Goal: Communication & Community: Ask a question

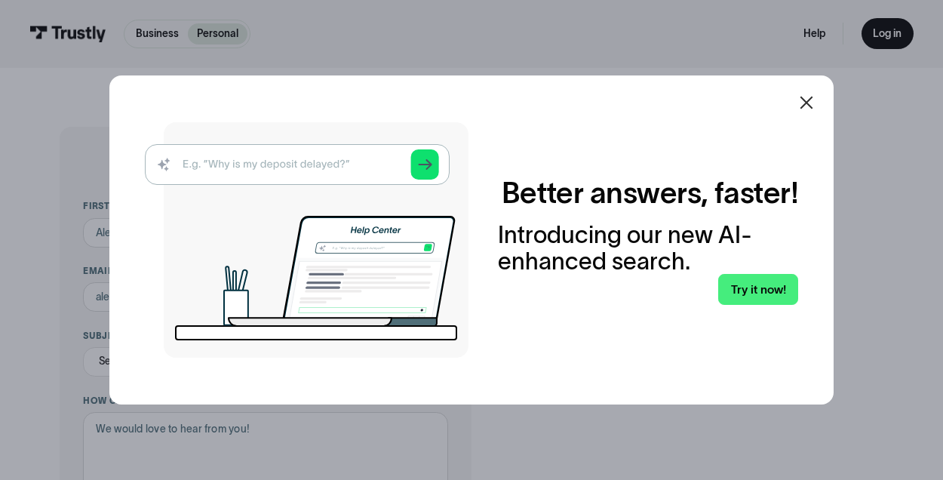
click at [807, 166] on div "Better answers, faster! Introducing our new AI-enhanced search. Try it now!" at bounding box center [471, 240] width 724 height 330
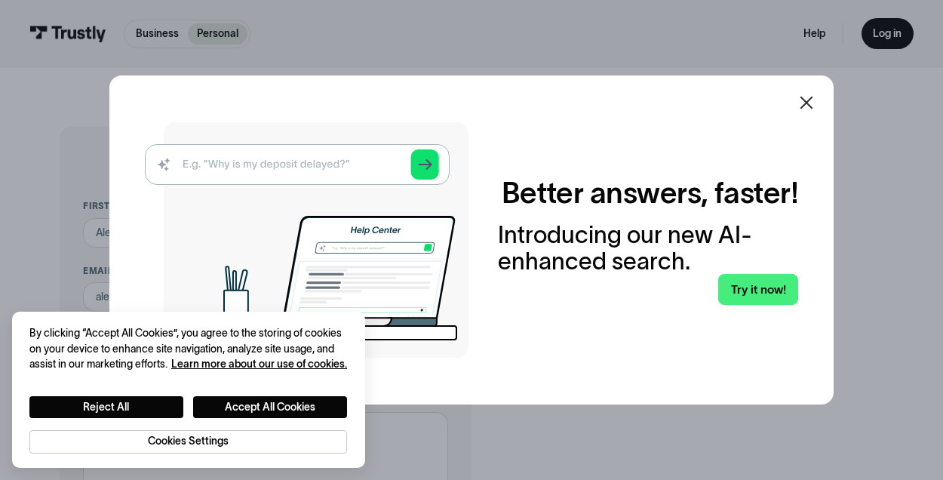
click at [806, 169] on div "Better answers, faster! Introducing our new AI-enhanced search. Try it now!" at bounding box center [471, 240] width 724 height 330
click at [923, 281] on div at bounding box center [471, 240] width 943 height 480
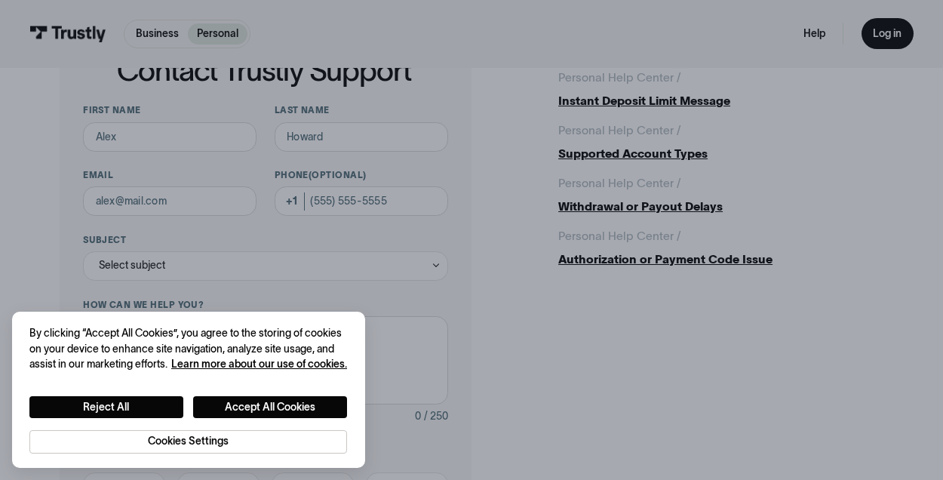
click at [807, 166] on div "Personal Help Center / / Instant Deposit Limit Message Personal Help Center / /…" at bounding box center [720, 169] width 325 height 200
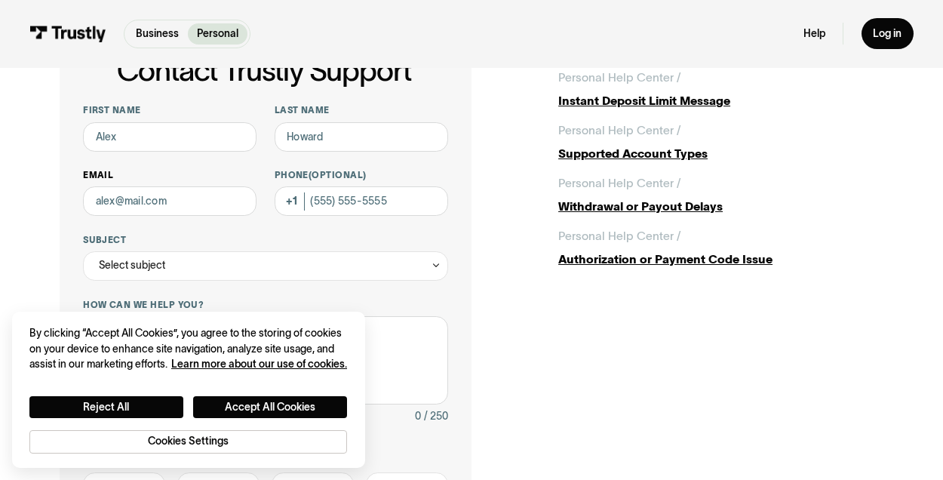
scroll to position [135, 0]
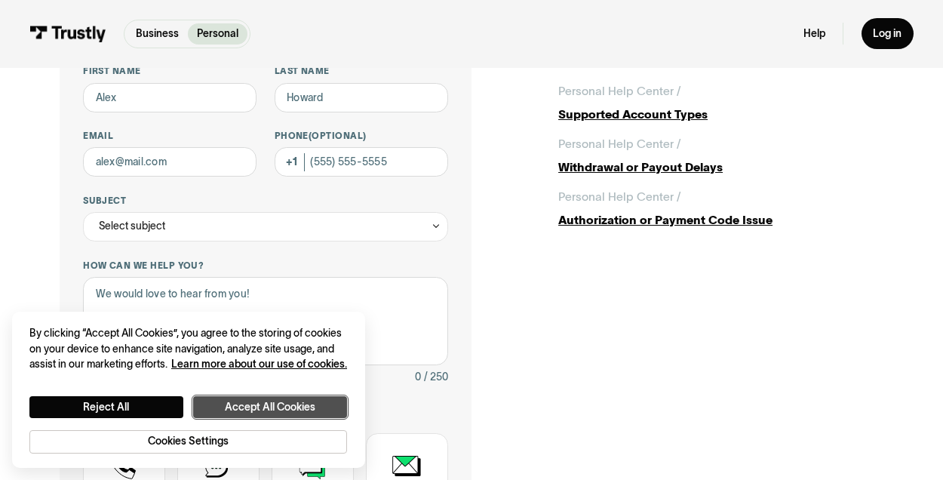
click at [275, 400] on button "Accept All Cookies" at bounding box center [270, 407] width 154 height 22
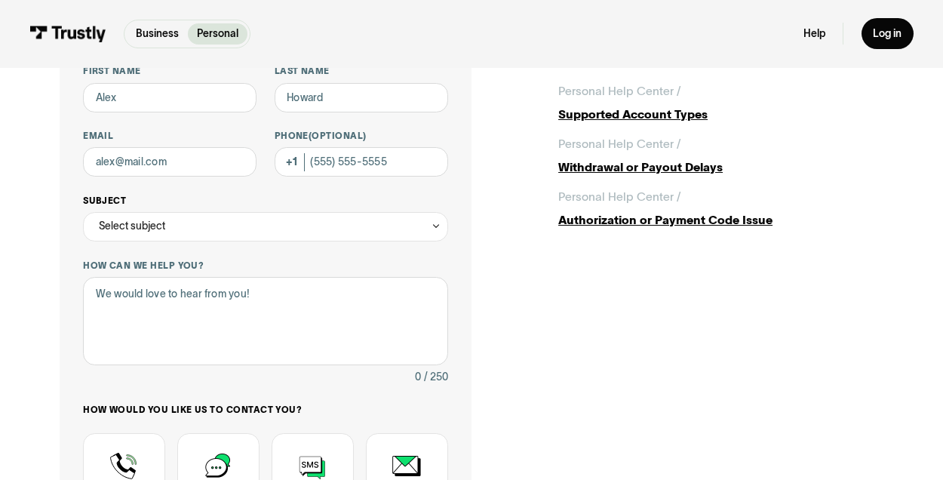
scroll to position [84, 0]
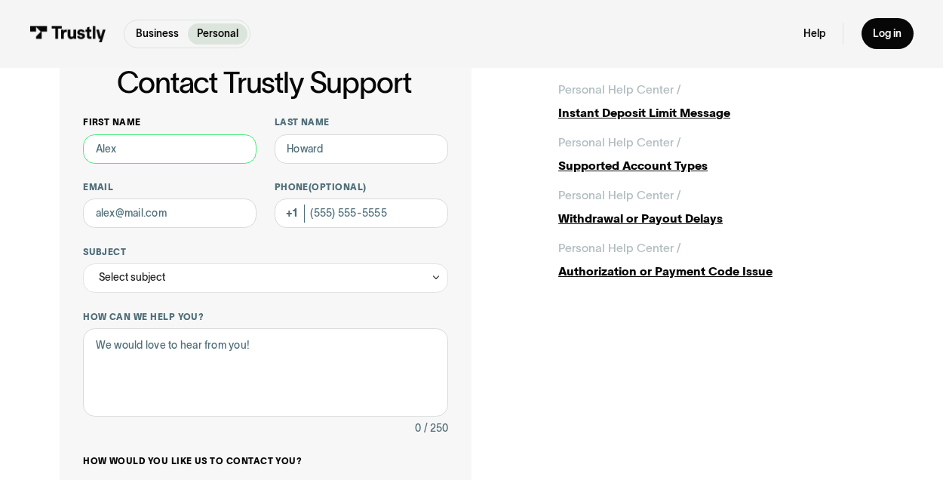
click at [143, 146] on input "First name" at bounding box center [169, 148] width 173 height 29
type input "[PERSON_NAME]"
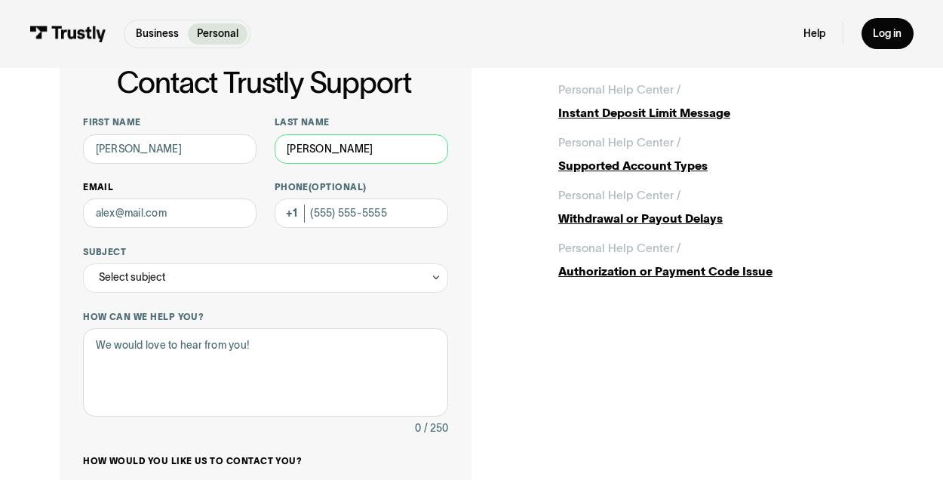
type input "[PERSON_NAME]"
click at [115, 225] on input "Email" at bounding box center [169, 212] width 173 height 29
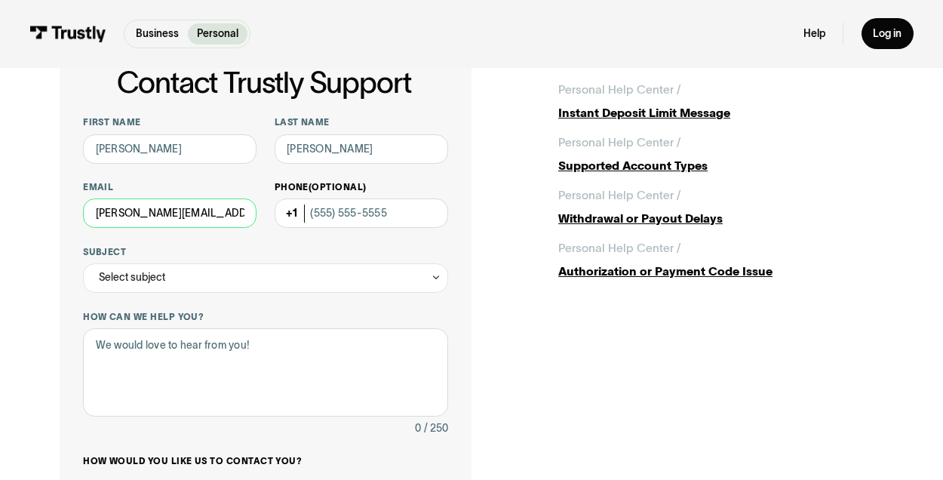
type input "[PERSON_NAME][EMAIL_ADDRESS][DOMAIN_NAME]"
click at [351, 222] on input "Phone (Optional)" at bounding box center [361, 212] width 173 height 29
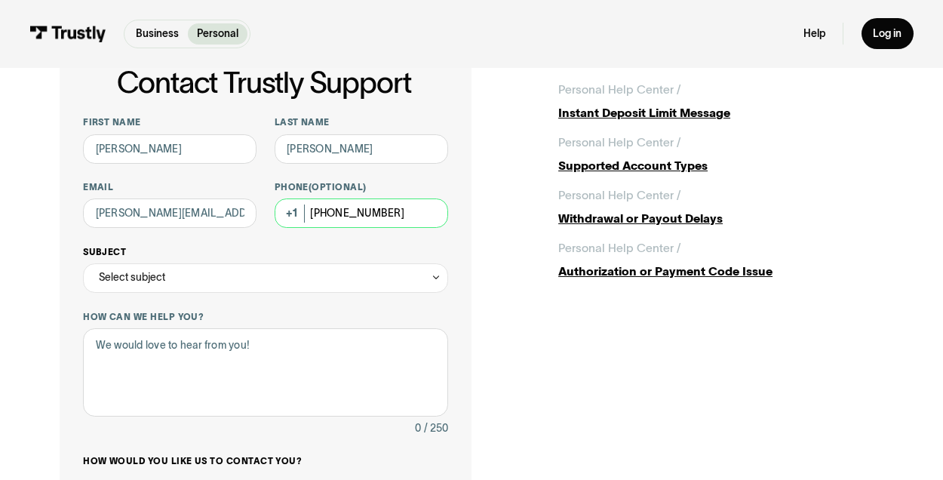
type input "[PHONE_NUMBER]"
click at [296, 270] on div "Select subject" at bounding box center [265, 277] width 365 height 29
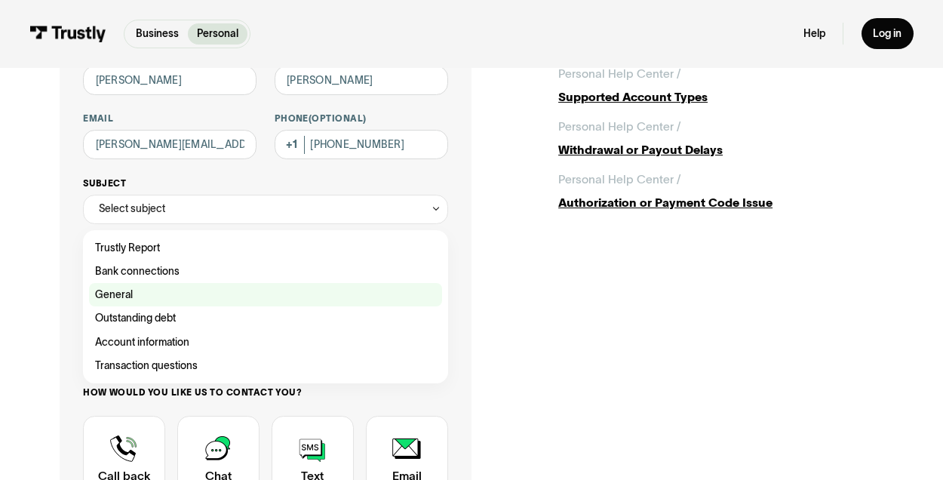
scroll to position [155, 0]
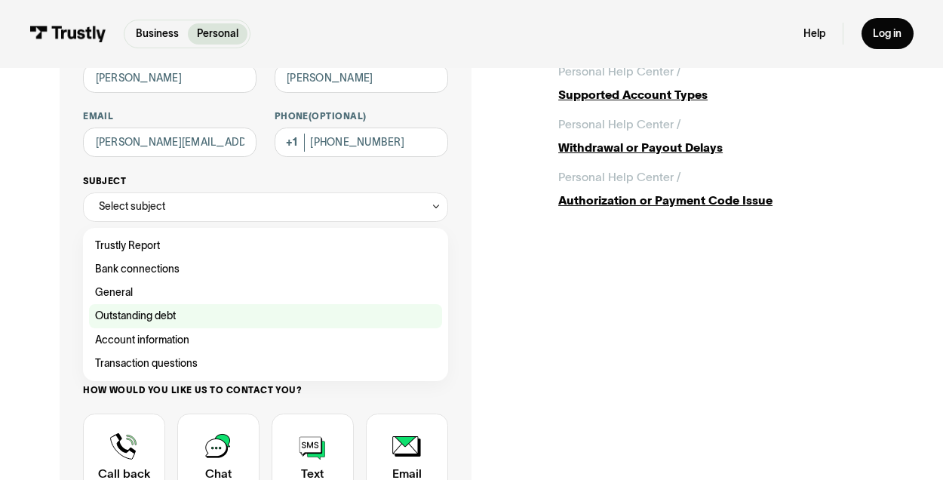
click at [229, 317] on div "Contact Trustly Support" at bounding box center [265, 315] width 353 height 23
type input "**********"
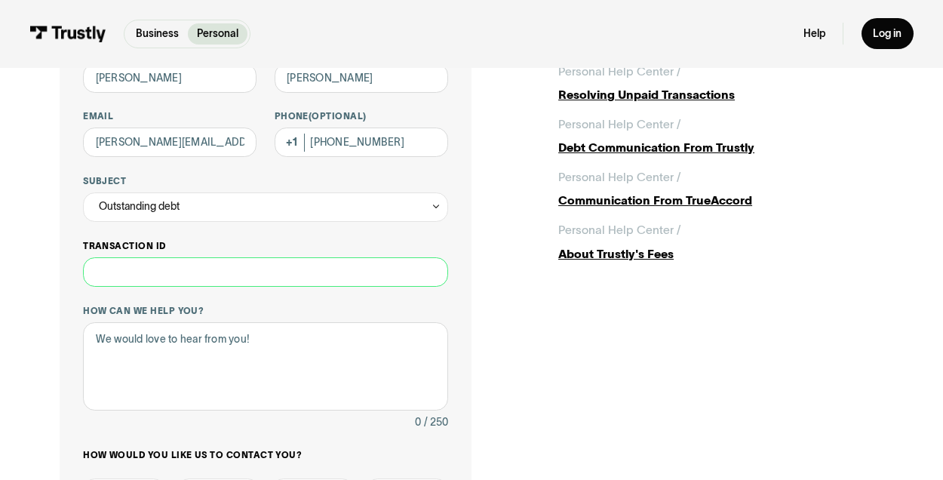
click at [219, 278] on input "Transaction ID" at bounding box center [265, 271] width 365 height 29
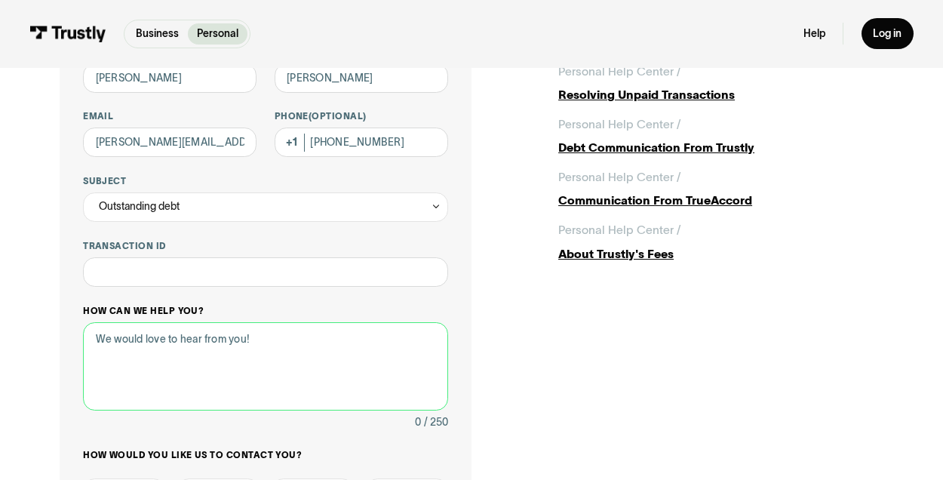
click at [182, 338] on textarea "How can we help you?" at bounding box center [265, 366] width 365 height 88
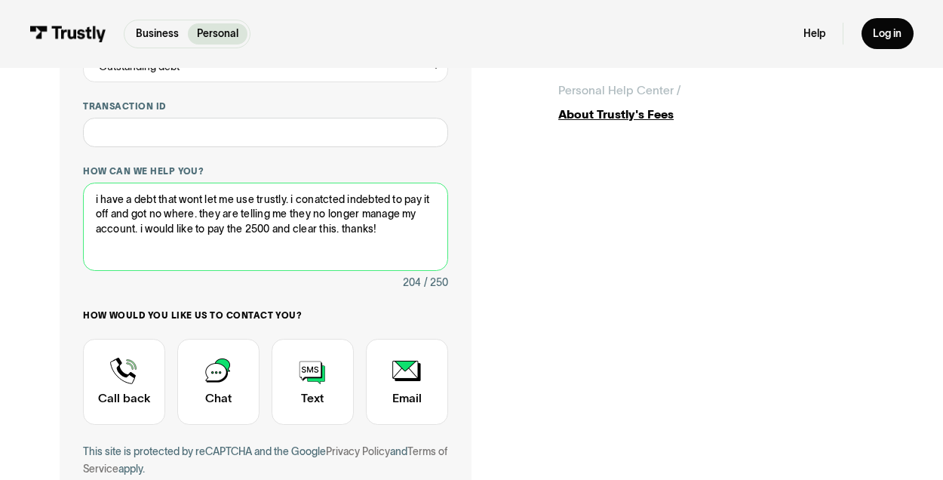
scroll to position [325, 0]
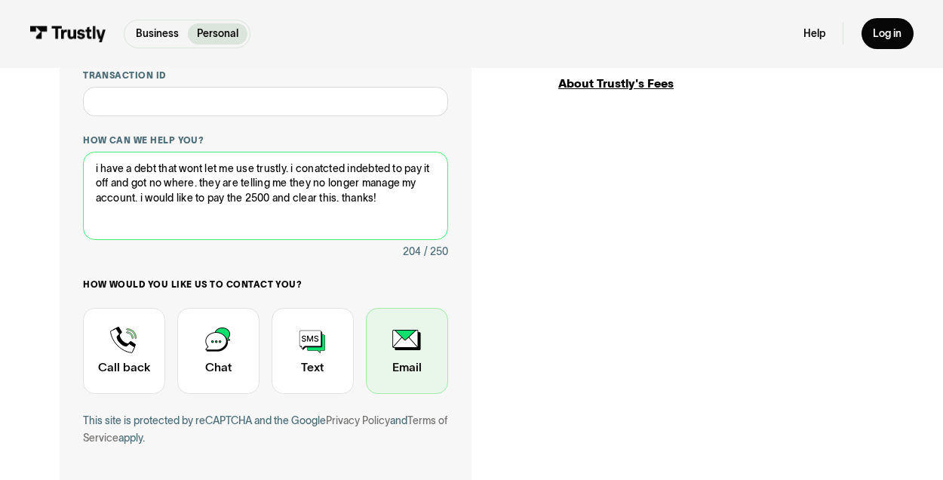
type textarea "i have a debt that wont let me use trustly. i conatcted indebted to pay it off …"
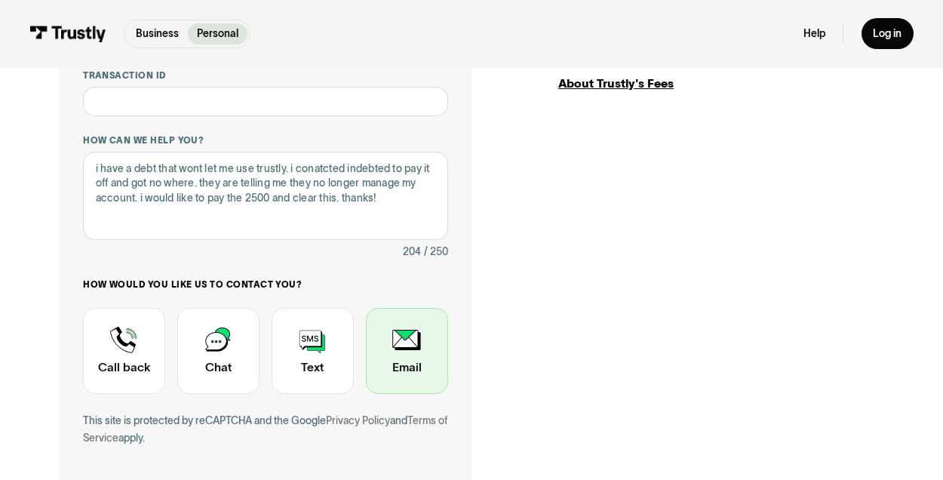
click at [385, 351] on div "Contact Trustly Support" at bounding box center [407, 351] width 82 height 86
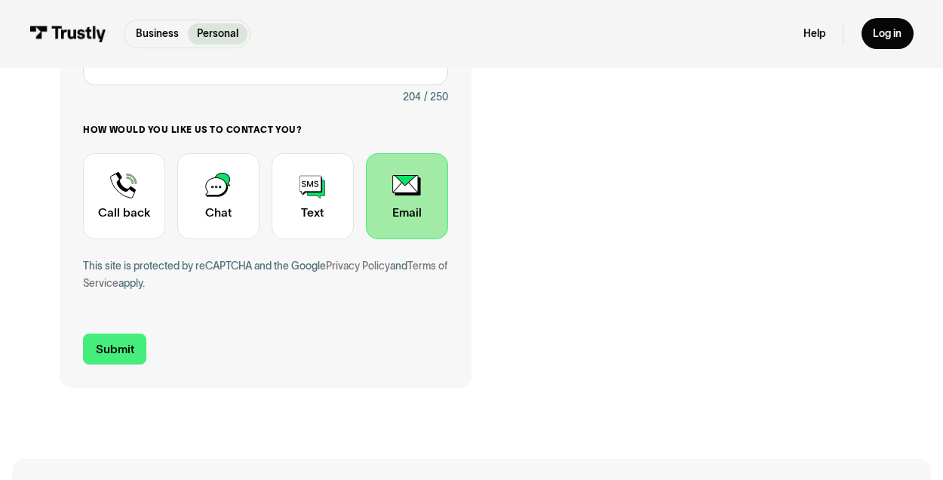
scroll to position [481, 0]
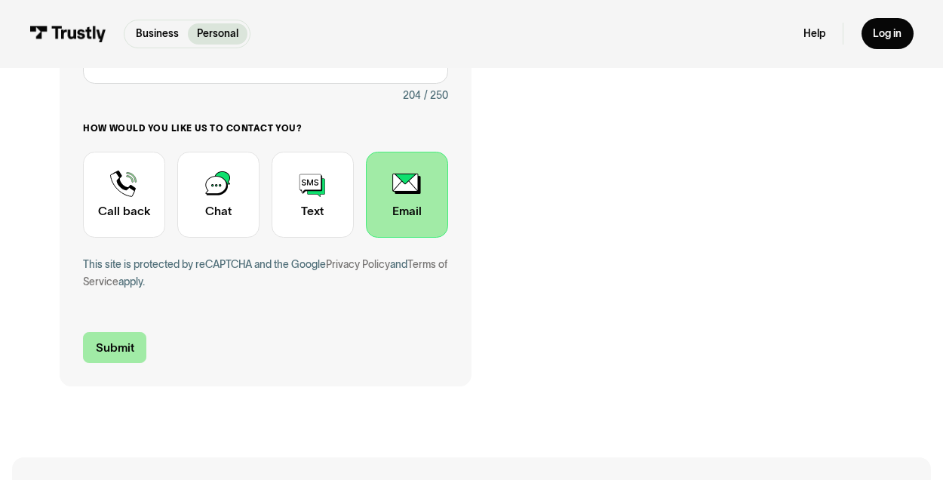
click at [124, 352] on input "Submit" at bounding box center [114, 347] width 63 height 31
type input "[PHONE_NUMBER]"
